Goal: Transaction & Acquisition: Purchase product/service

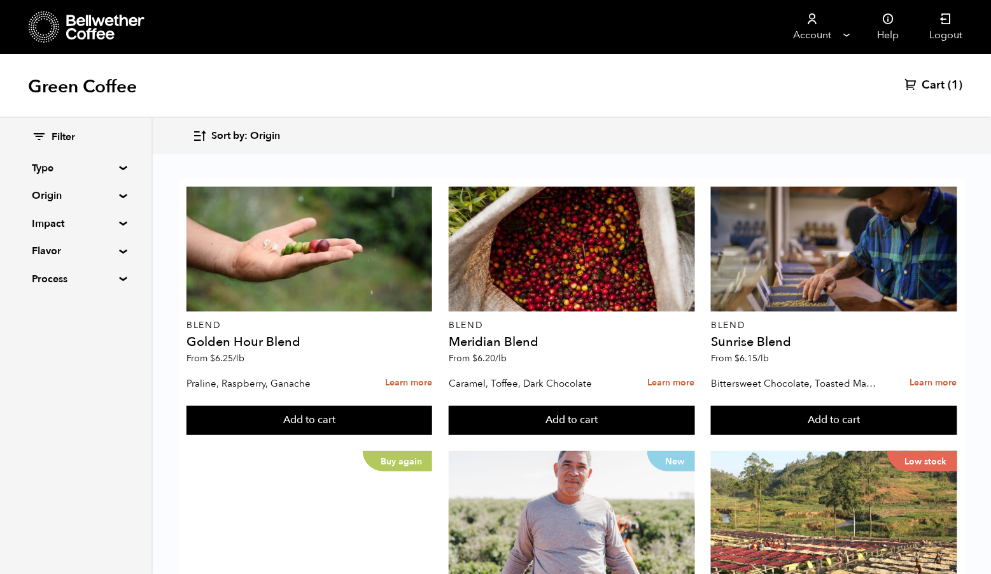
scroll to position [559, 0]
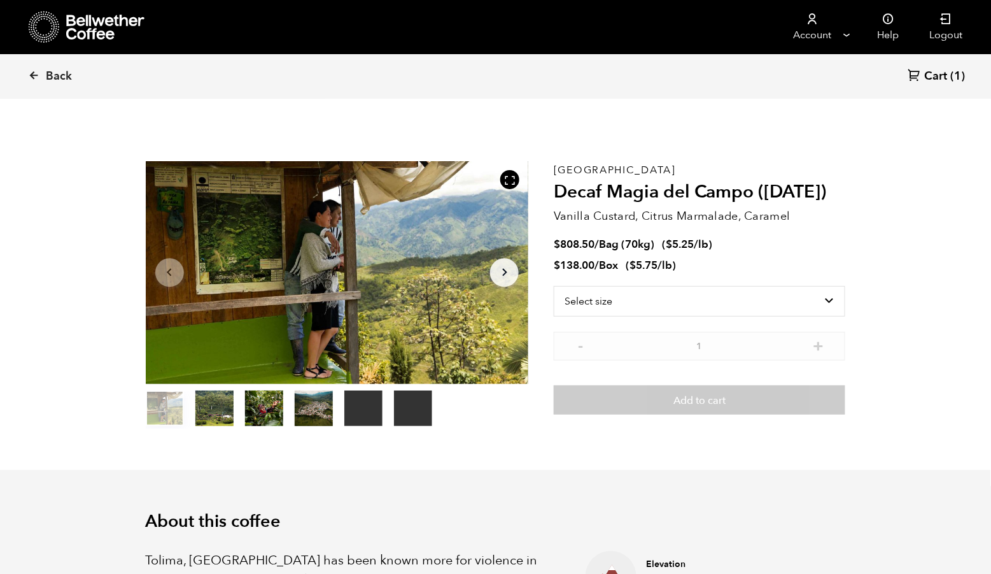
scroll to position [553, 674]
select select "box"
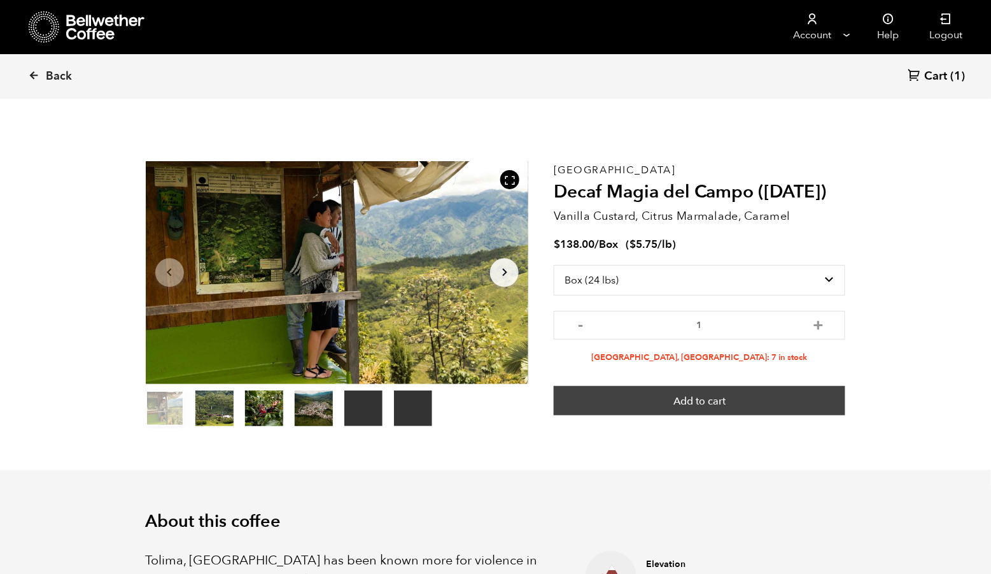
click at [679, 409] on button "Add to cart" at bounding box center [700, 400] width 292 height 29
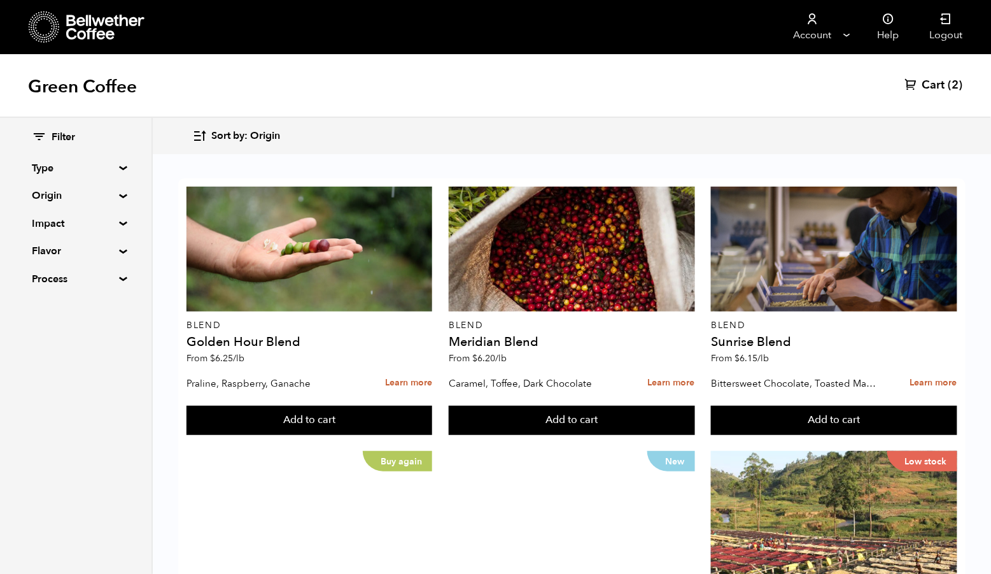
scroll to position [1030, 0]
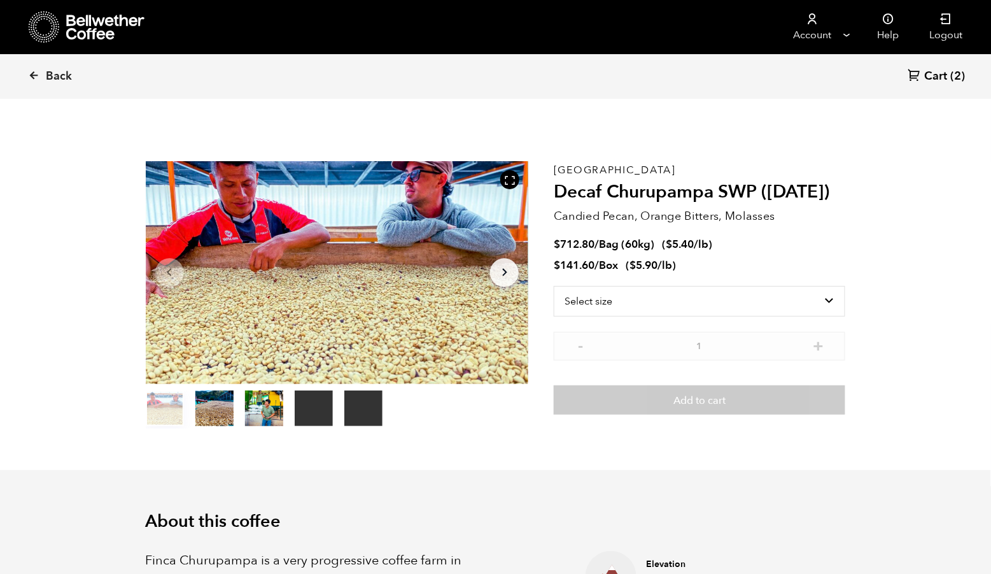
scroll to position [553, 674]
select select "box"
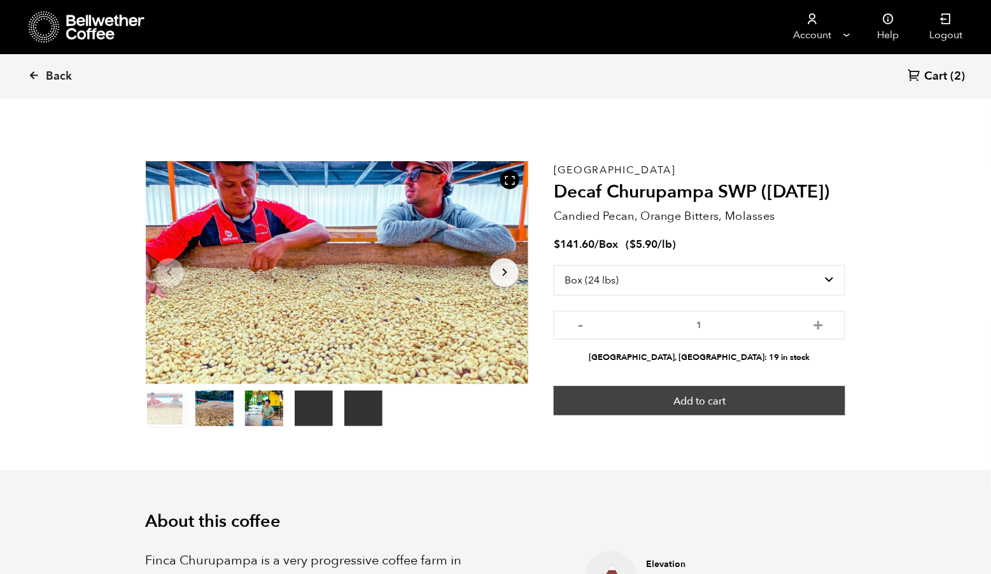
click at [730, 414] on button "Add to cart" at bounding box center [700, 400] width 292 height 29
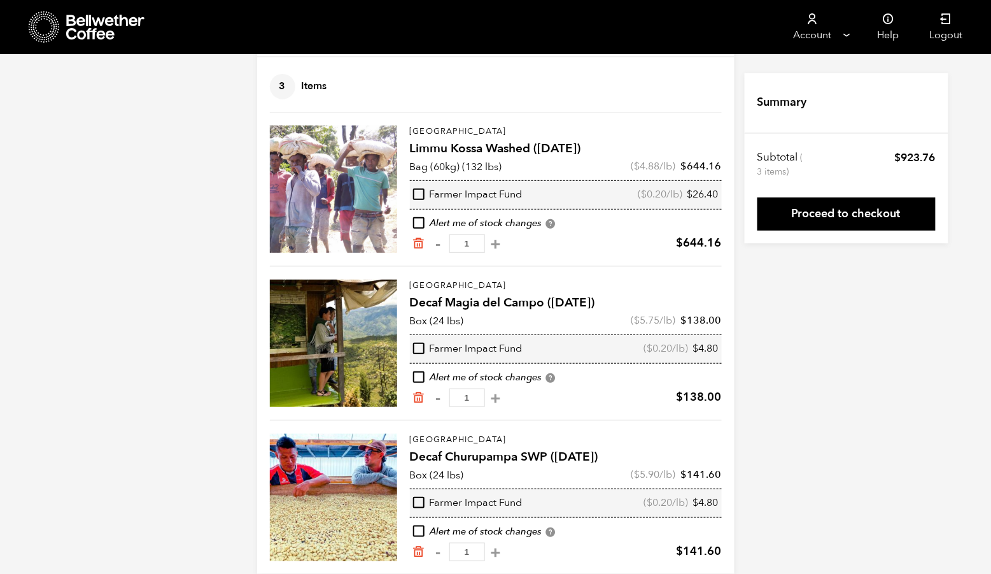
scroll to position [77, 0]
click at [414, 249] on icon "Remove from cart" at bounding box center [419, 242] width 13 height 13
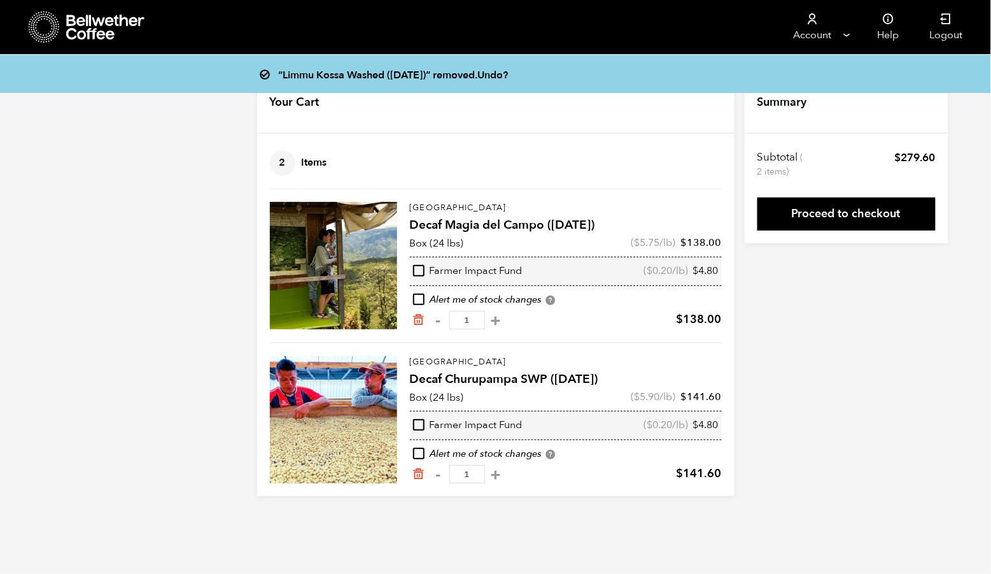
click at [824, 395] on div "“Limmu Kossa Washed ([DATE])” removed. Undo? Your Cart 2 Items Update cart 2 It…" at bounding box center [495, 284] width 991 height 423
click at [488, 327] on button "+" at bounding box center [496, 320] width 16 height 13
type input "2"
click at [488, 481] on button "+" at bounding box center [496, 474] width 16 height 13
type input "2"
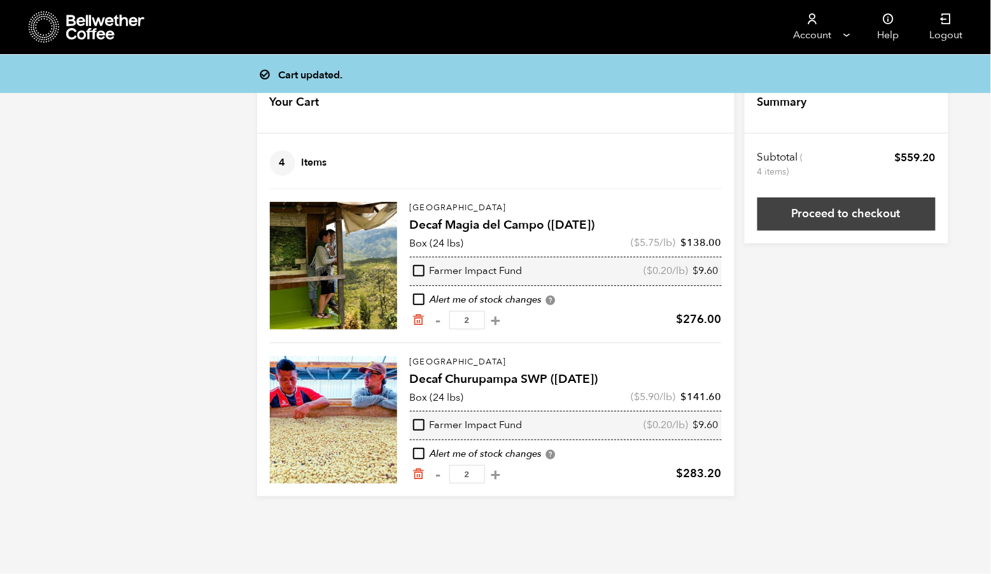
click at [854, 213] on link "Proceed to checkout" at bounding box center [847, 213] width 178 height 33
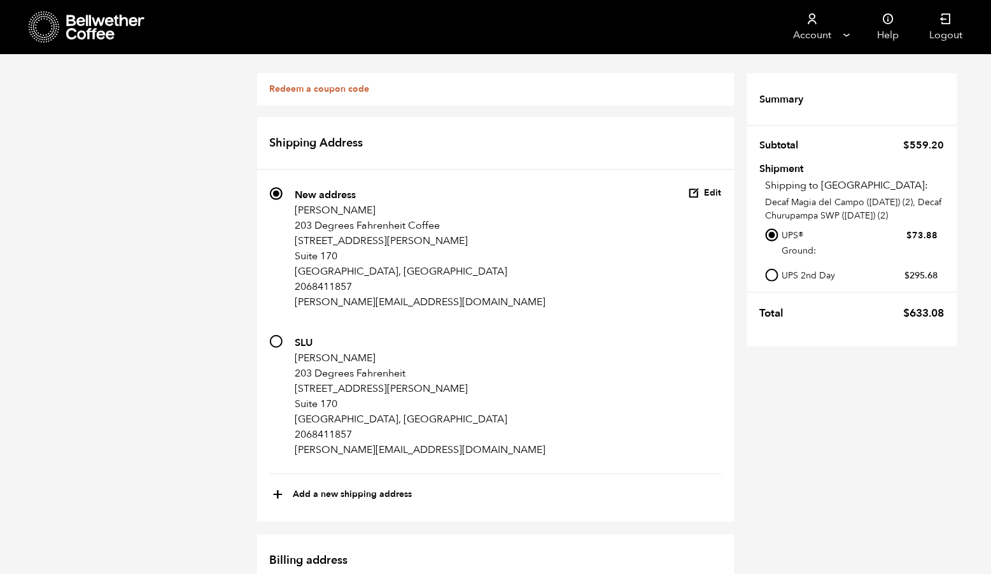
click at [270, 345] on input "712 SLU Samuel Gutierrez 203 Degrees Fahrenheit 610 Terry Ave N Suite 170 Seatt…" at bounding box center [276, 341] width 13 height 13
radio input "true"
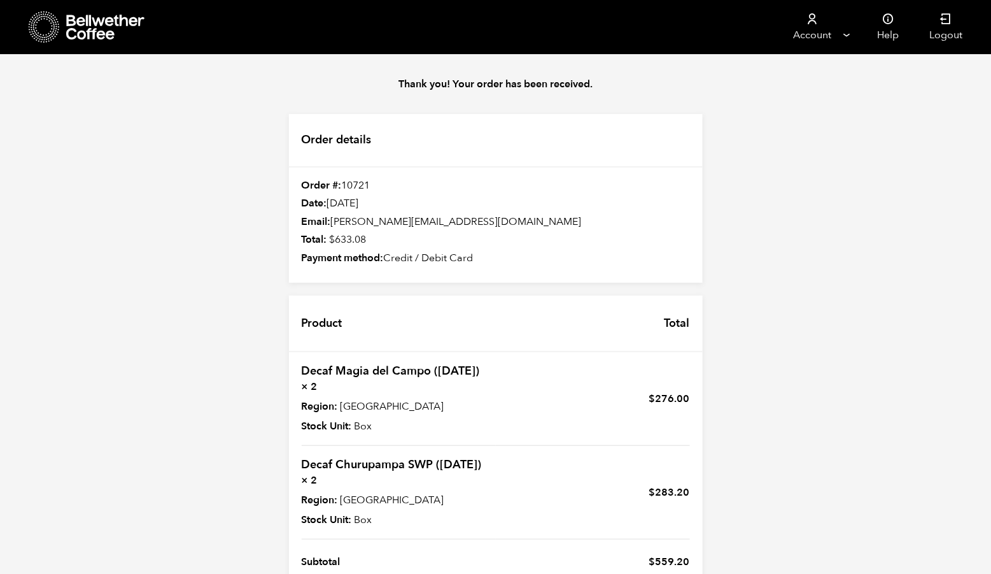
scroll to position [131, 0]
